Goal: Check status: Check status

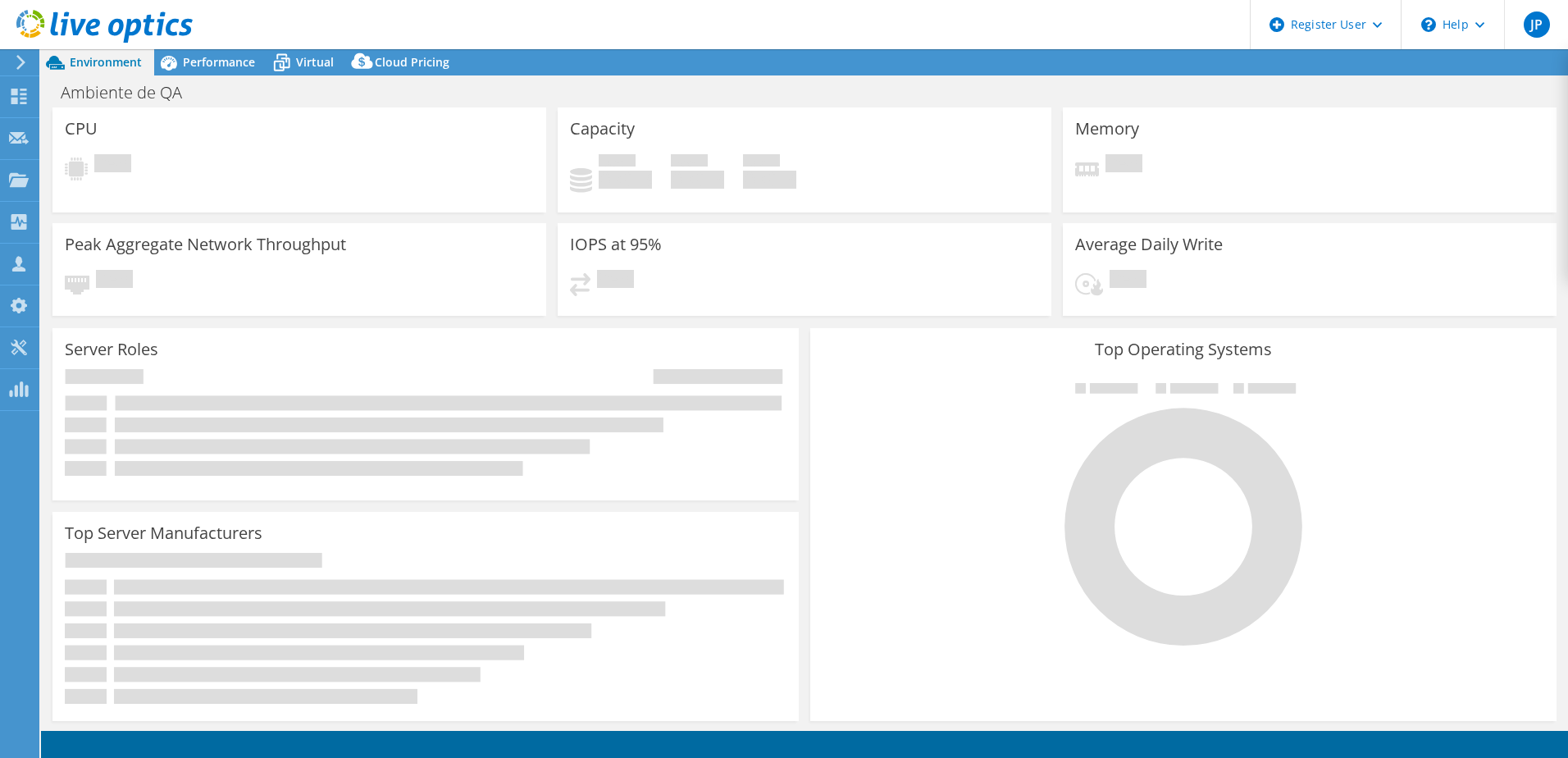
select select "USD"
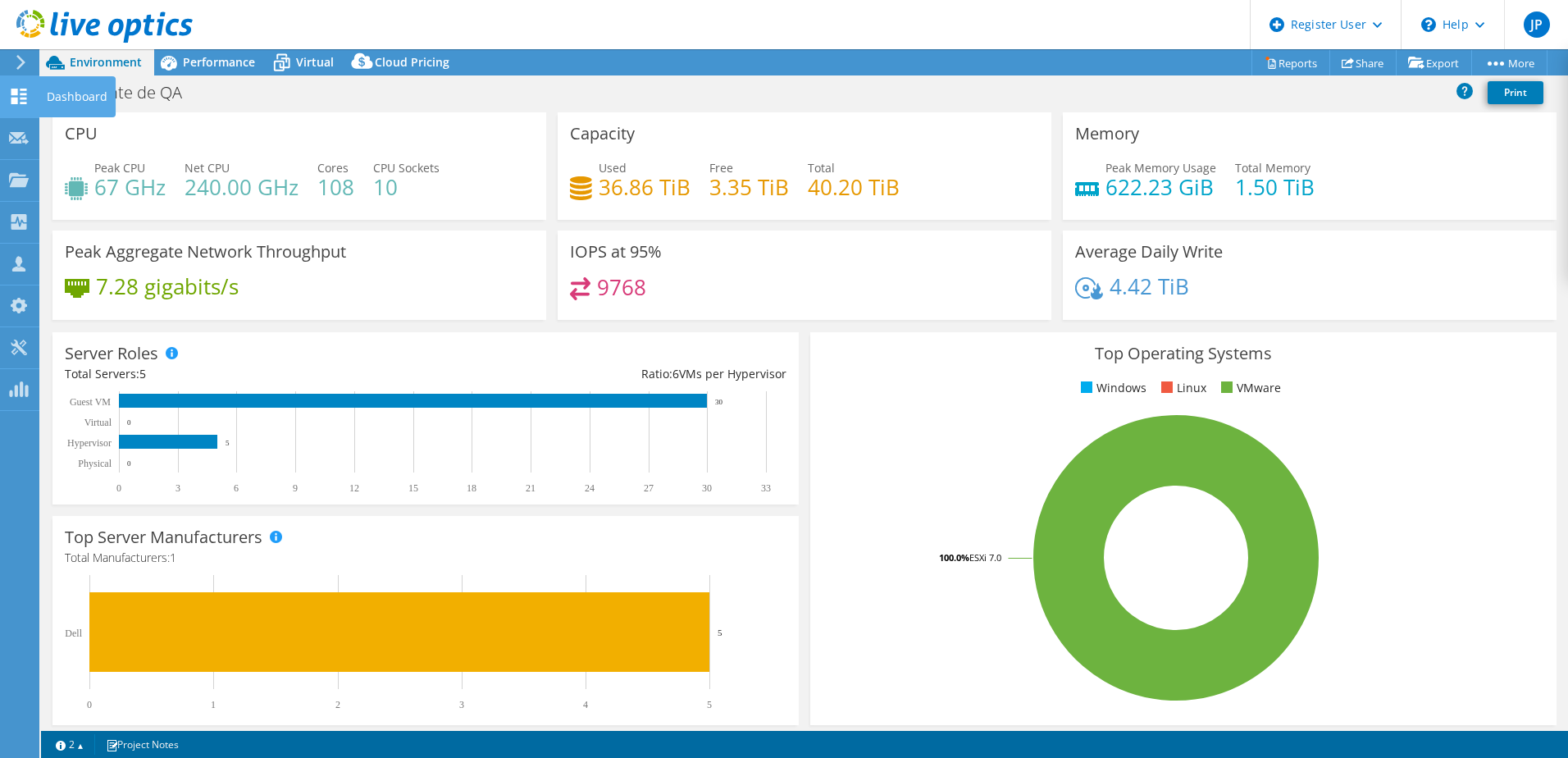
drag, startPoint x: 27, startPoint y: 84, endPoint x: 18, endPoint y: 84, distance: 9.0
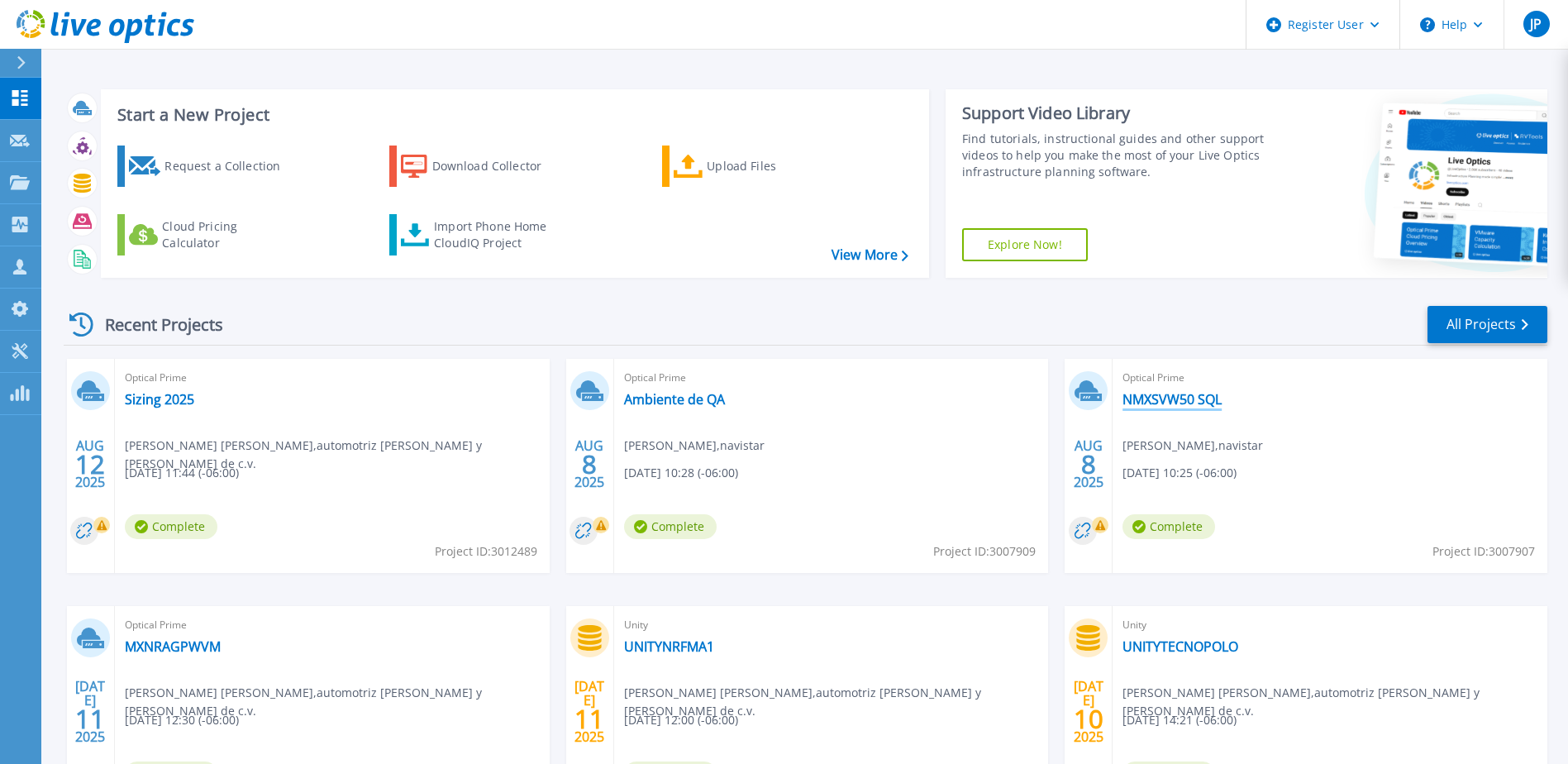
click at [1163, 397] on link "NMXSVW50 SQL" at bounding box center [1171, 399] width 99 height 17
